Goal: Navigation & Orientation: Find specific page/section

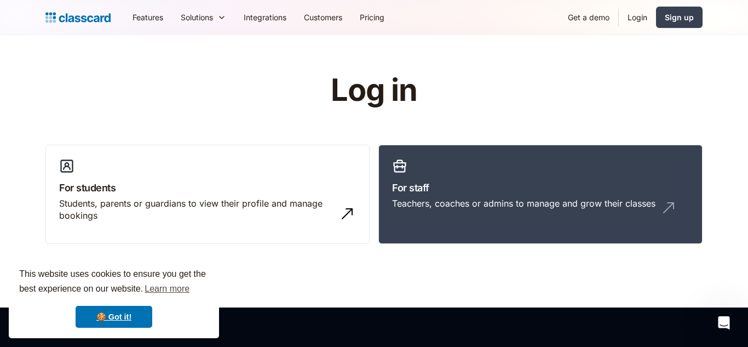
click at [641, 16] on link "Login" at bounding box center [637, 17] width 37 height 25
click at [130, 311] on link "🍪 Got it!" at bounding box center [114, 317] width 77 height 22
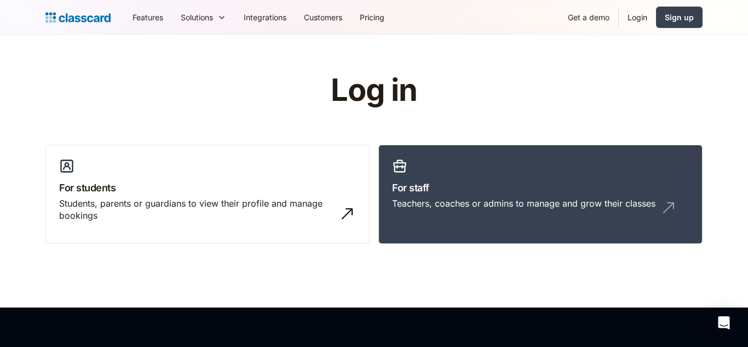
click at [633, 20] on link "Login" at bounding box center [637, 17] width 37 height 25
click at [405, 170] on img at bounding box center [399, 165] width 15 height 15
